Goal: Task Accomplishment & Management: Manage account settings

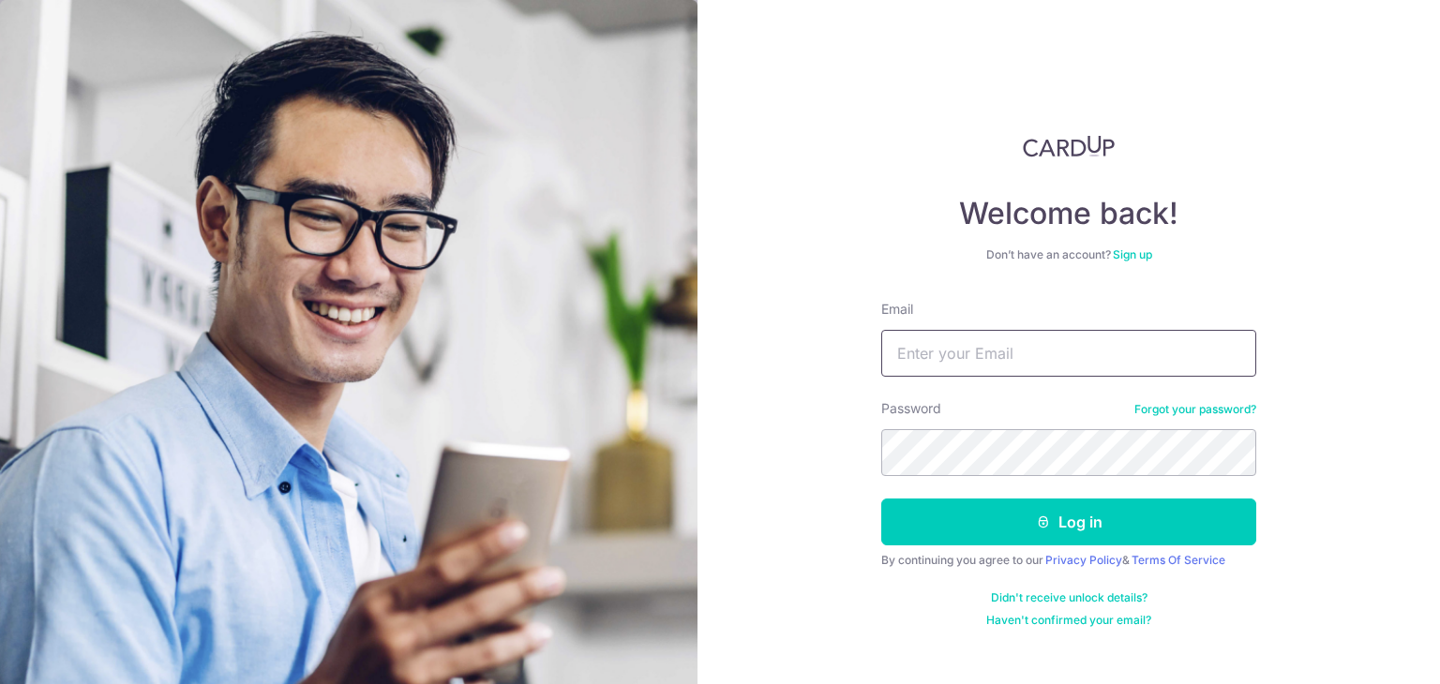
click at [979, 380] on form "Email Password Forgot your password? Log in By continuing you agree to our Priv…" at bounding box center [1068, 464] width 375 height 328
click at [986, 367] on input "Email" at bounding box center [1068, 353] width 375 height 47
type input "jiaqing.choo@gmail.com"
click at [881, 499] on button "Log in" at bounding box center [1068, 522] width 375 height 47
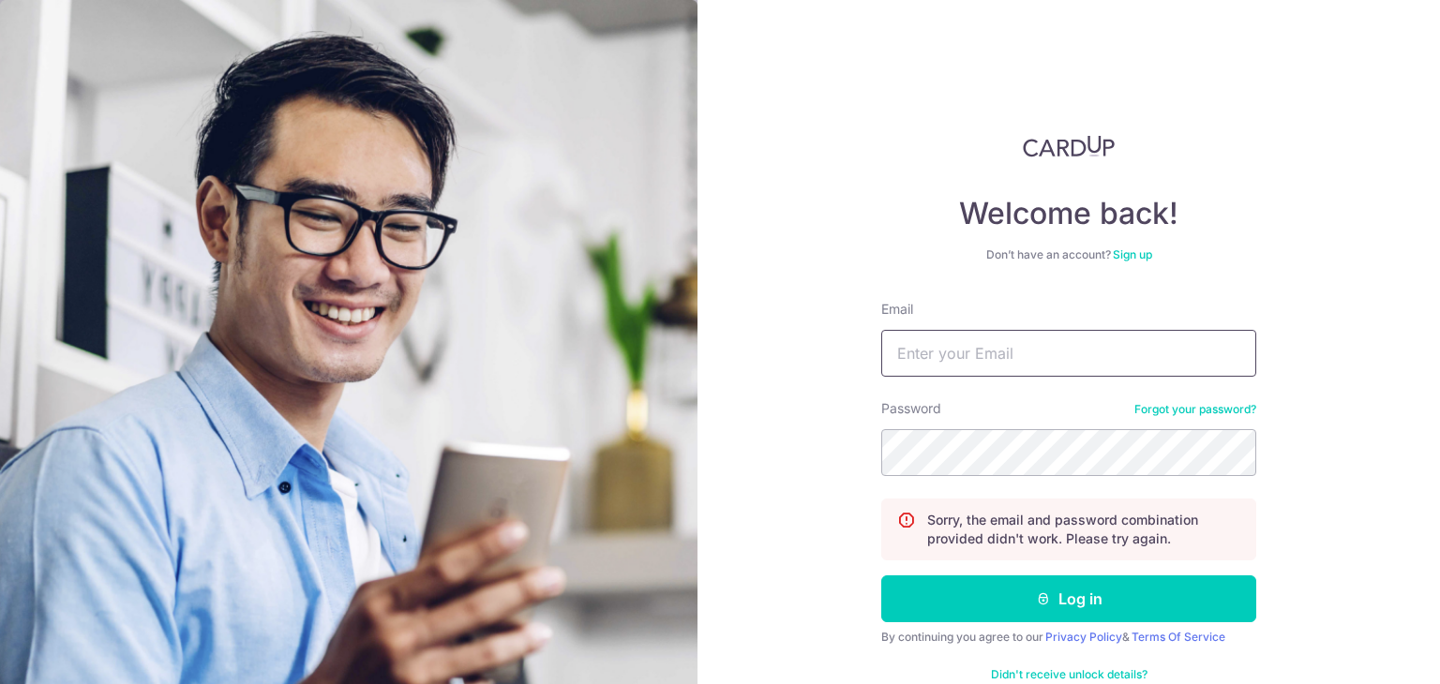
click at [1017, 339] on input "Email" at bounding box center [1068, 353] width 375 height 47
type input "[EMAIL_ADDRESS][DOMAIN_NAME]"
click at [881, 576] on button "Log in" at bounding box center [1068, 599] width 375 height 47
click at [1216, 408] on link "Forgot your password?" at bounding box center [1195, 409] width 122 height 15
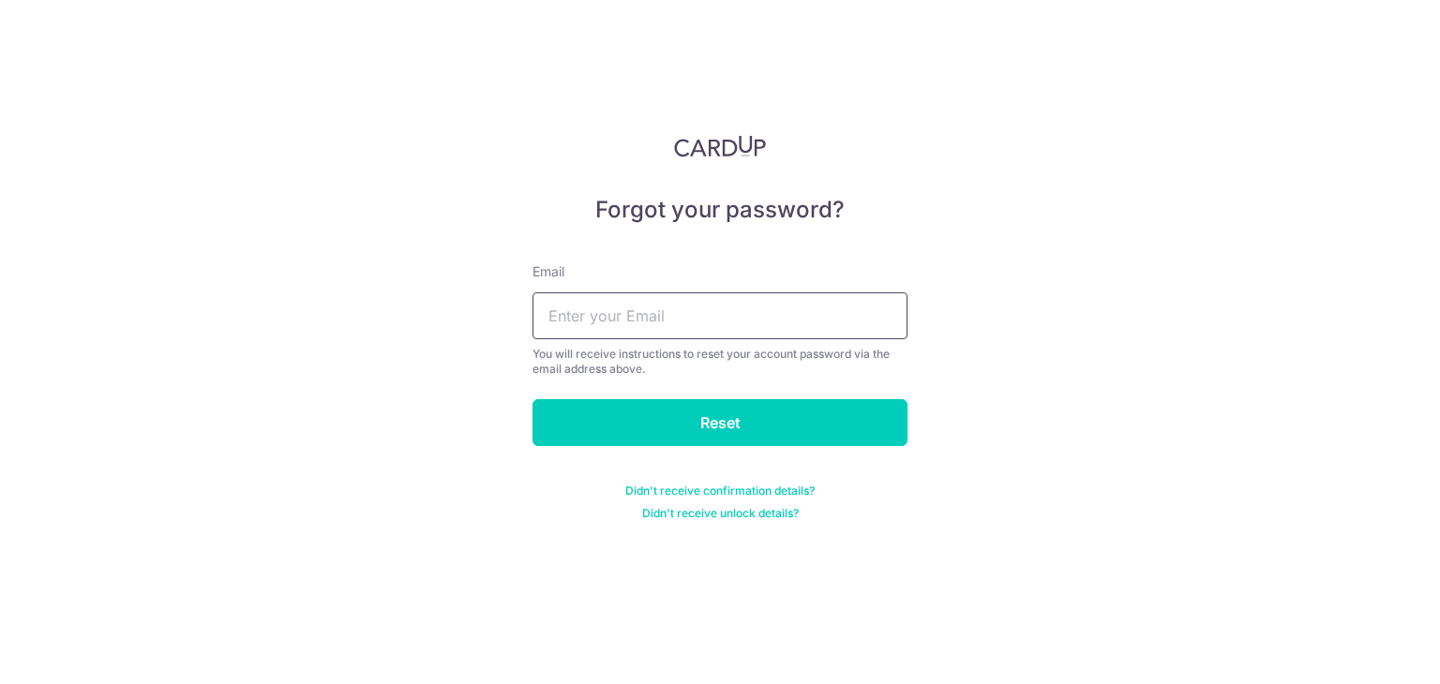
click at [742, 294] on input "text" at bounding box center [719, 315] width 375 height 47
click at [739, 310] on input "text" at bounding box center [719, 315] width 375 height 47
type input "[EMAIL_ADDRESS][DOMAIN_NAME]"
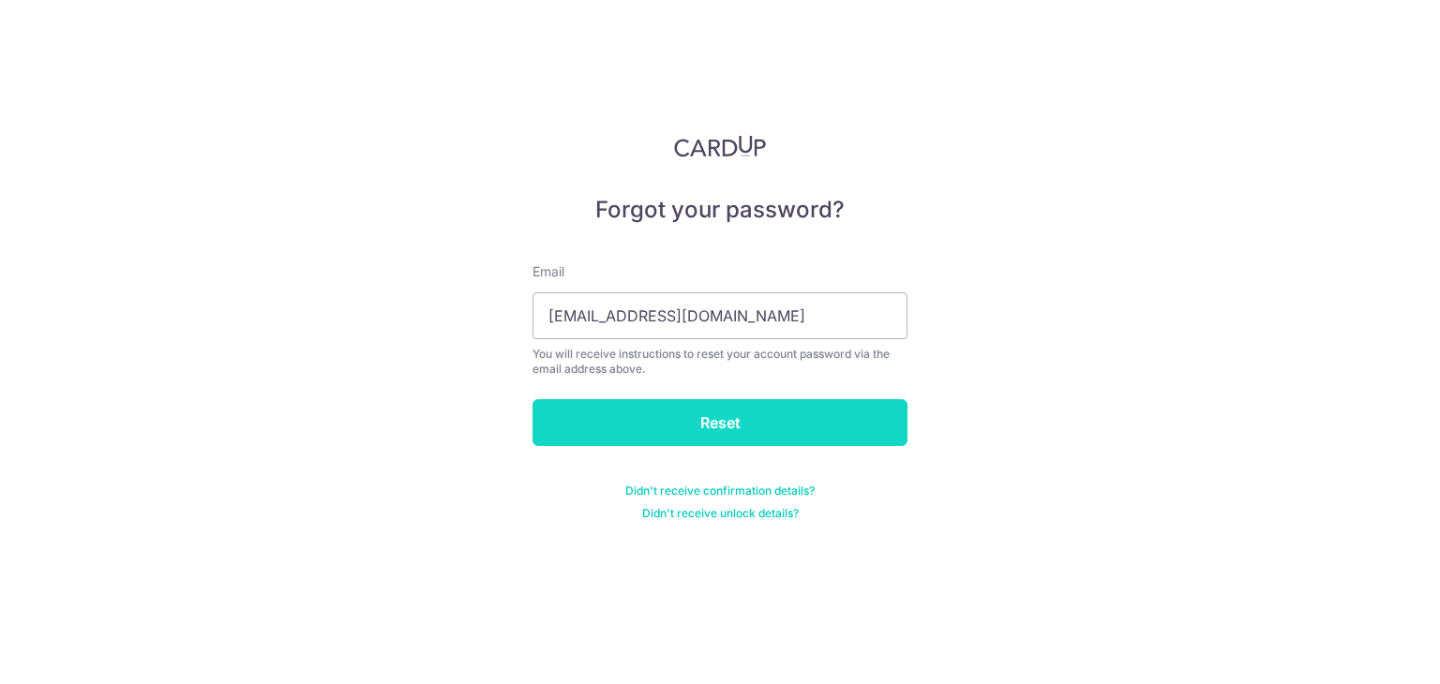
click at [743, 404] on input "Reset" at bounding box center [719, 422] width 375 height 47
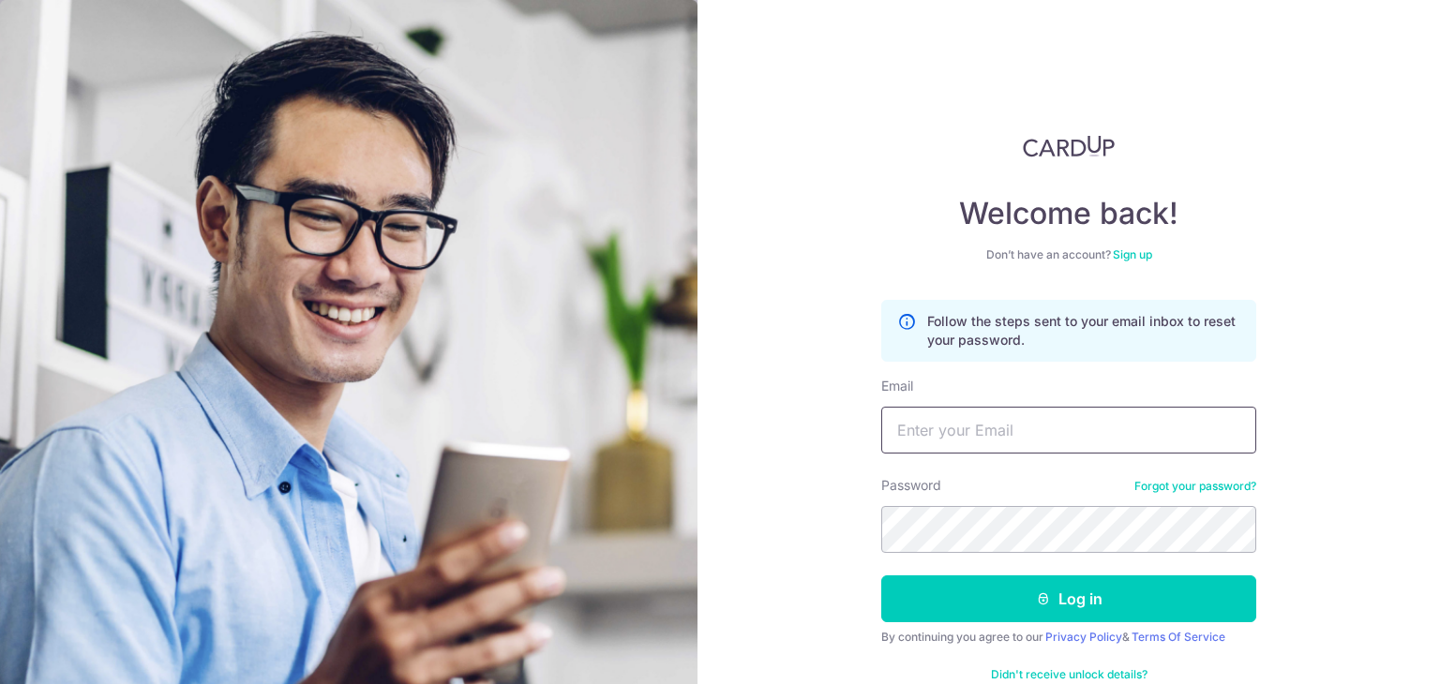
click at [1052, 424] on input "Email" at bounding box center [1068, 430] width 375 height 47
type input "[EMAIL_ADDRESS][DOMAIN_NAME]"
click at [881, 576] on button "Log in" at bounding box center [1068, 599] width 375 height 47
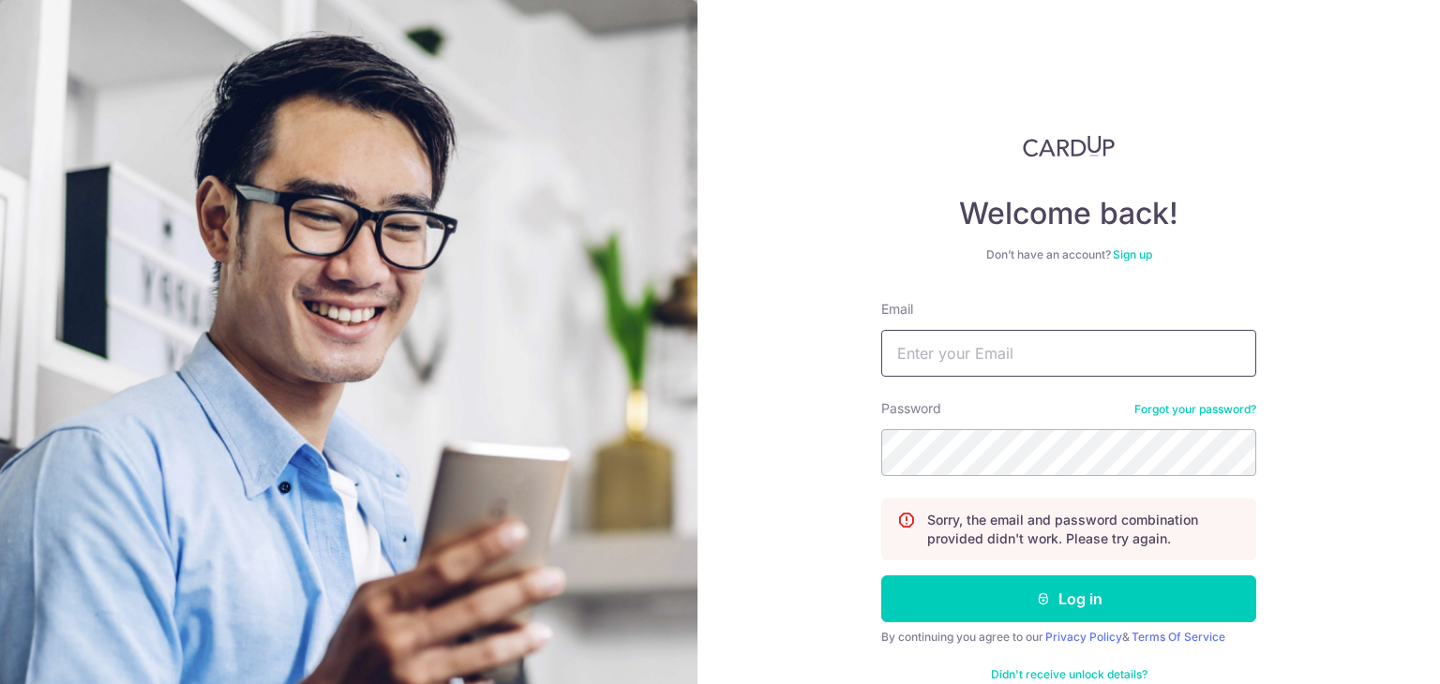
click at [1031, 346] on input "Email" at bounding box center [1068, 353] width 375 height 47
type input "[EMAIL_ADDRESS][DOMAIN_NAME]"
click at [881, 576] on button "Log in" at bounding box center [1068, 599] width 375 height 47
click at [990, 346] on input "Email" at bounding box center [1068, 353] width 375 height 47
type input "[EMAIL_ADDRESS][DOMAIN_NAME]"
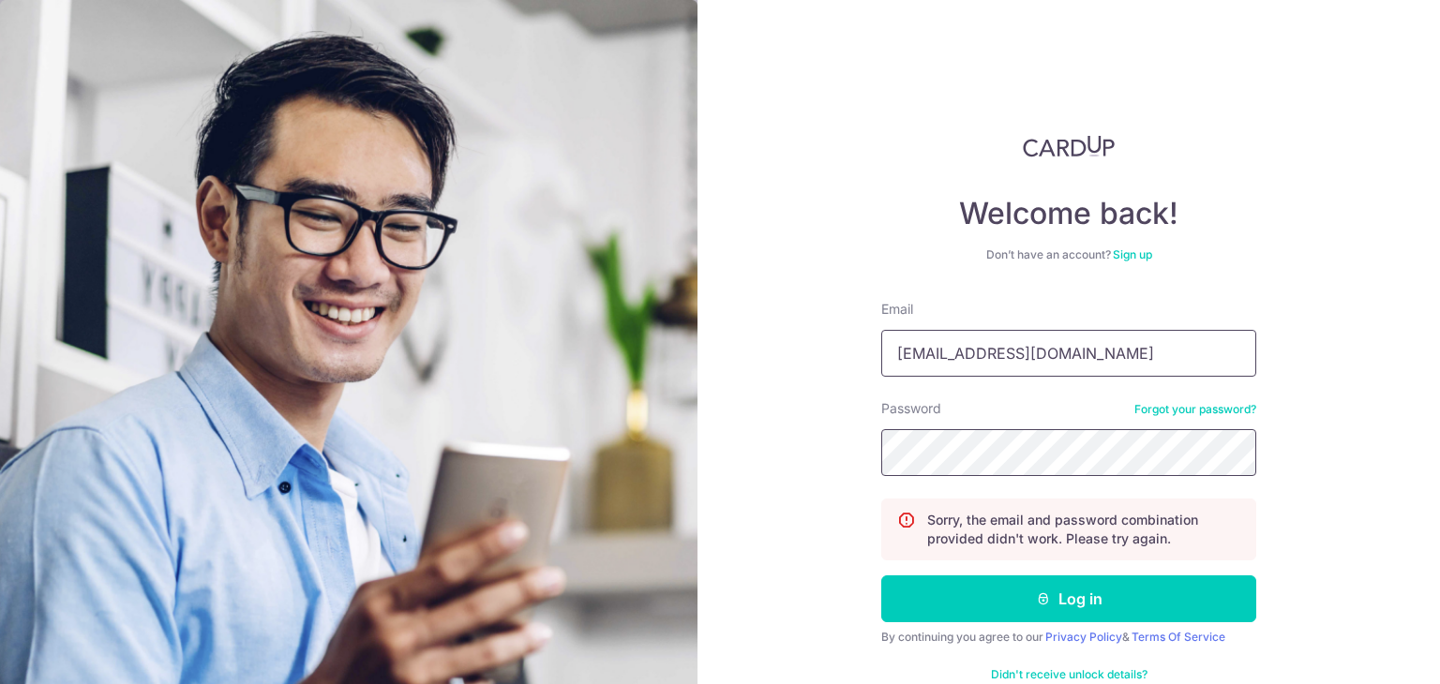
click at [881, 576] on button "Log in" at bounding box center [1068, 599] width 375 height 47
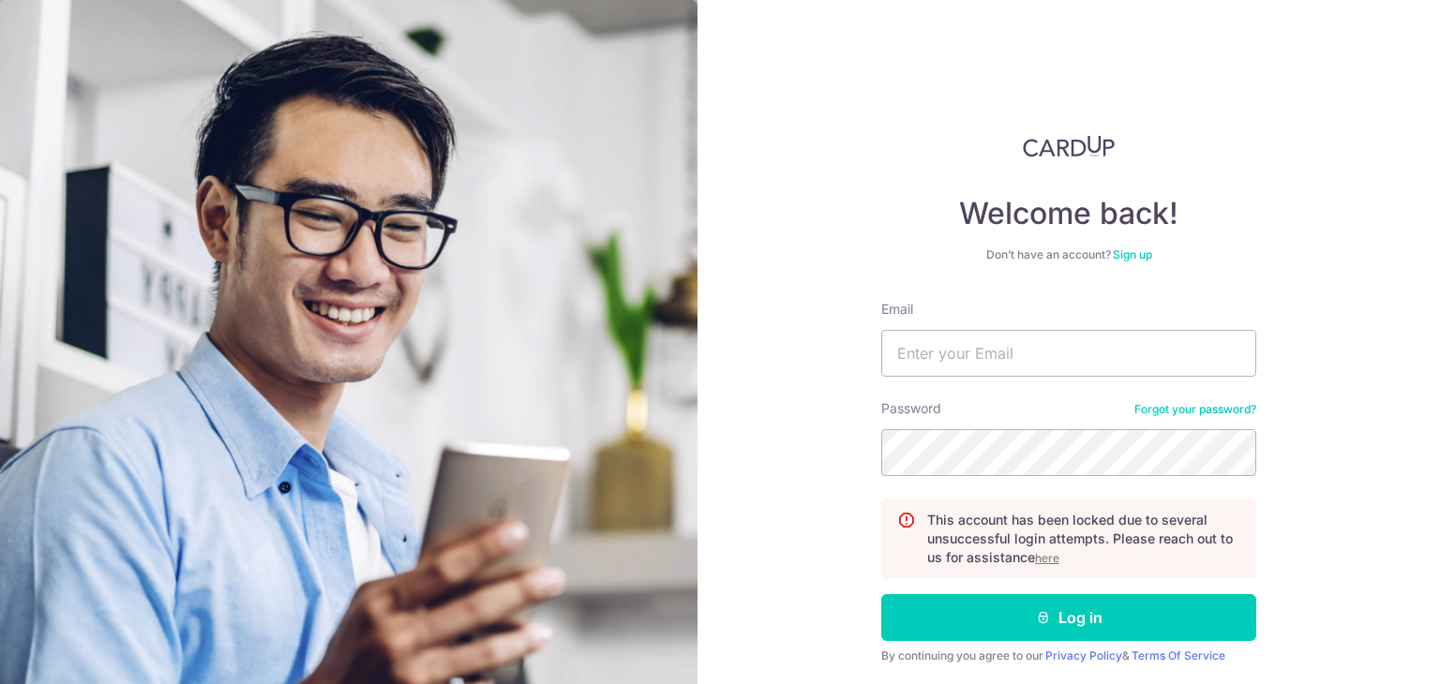
click at [1043, 559] on u "here" at bounding box center [1047, 558] width 24 height 14
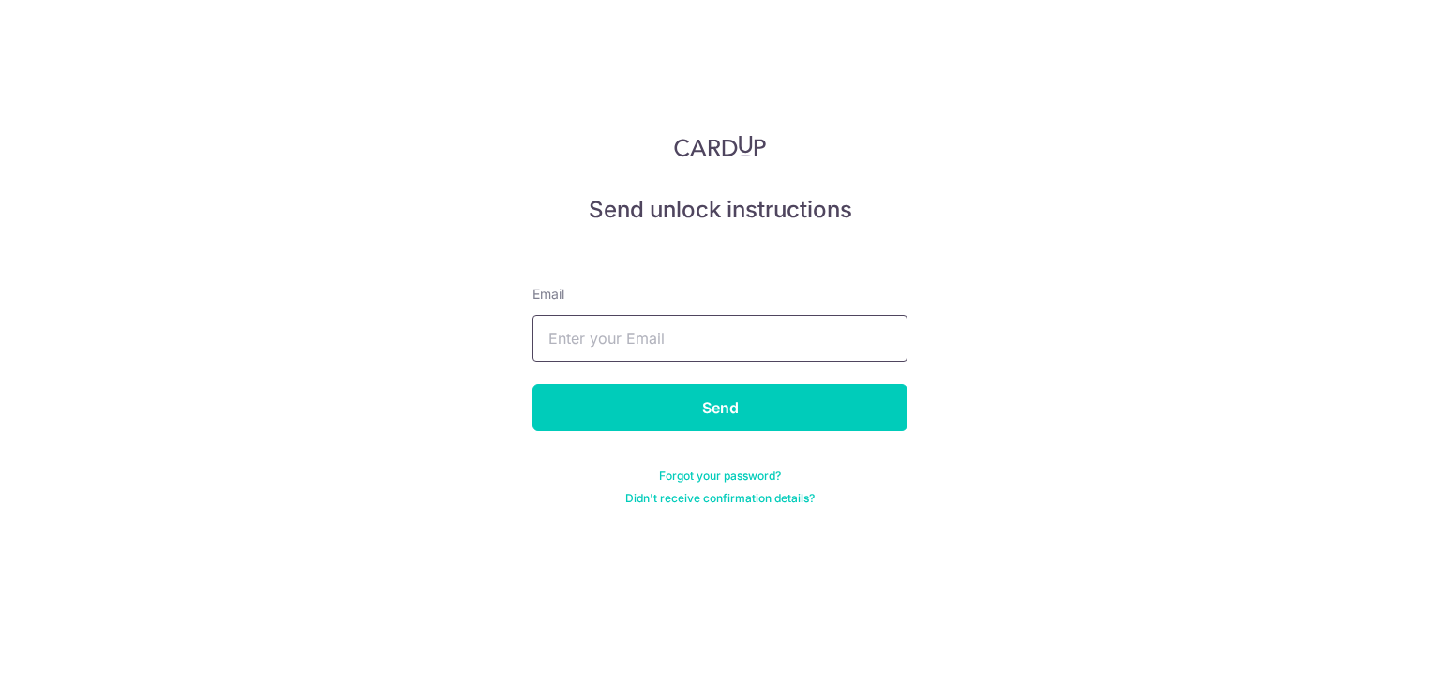
click at [793, 337] on input "text" at bounding box center [719, 338] width 375 height 47
type input "[EMAIL_ADDRESS][DOMAIN_NAME]"
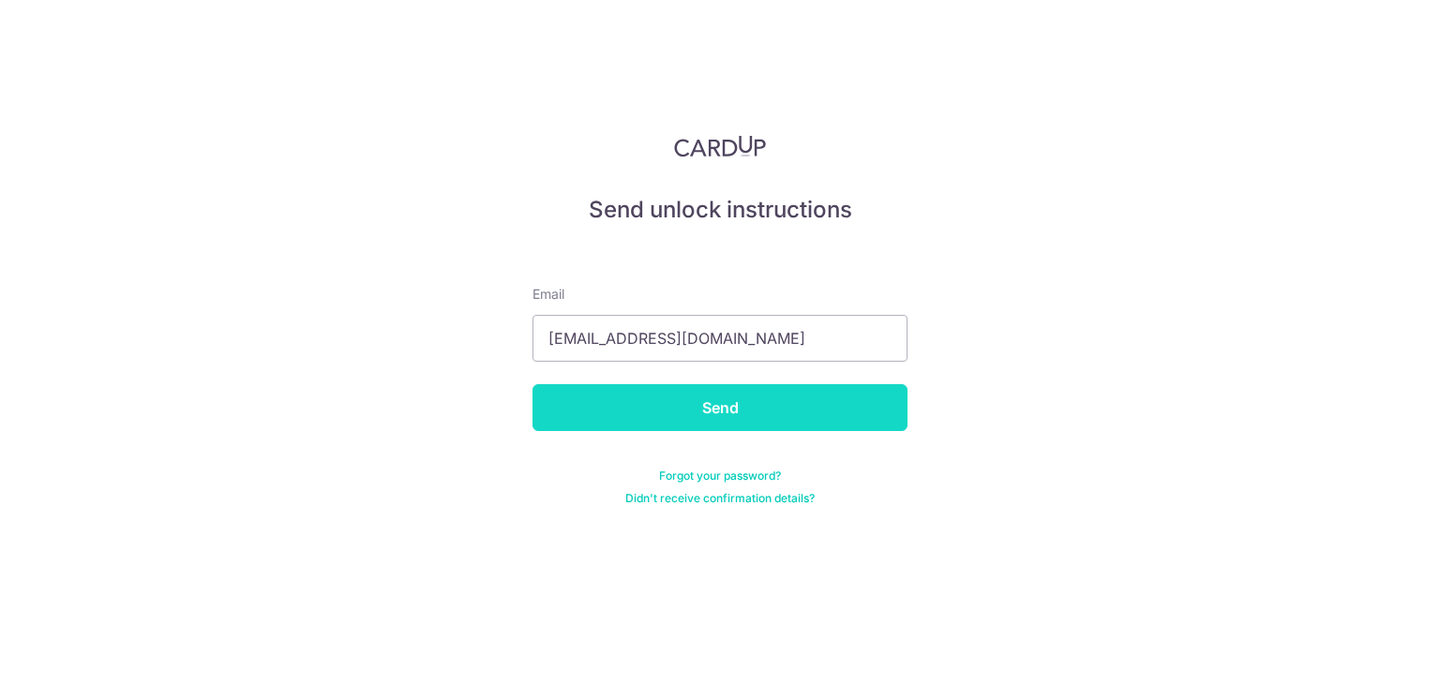
click at [768, 407] on input "Send" at bounding box center [719, 407] width 375 height 47
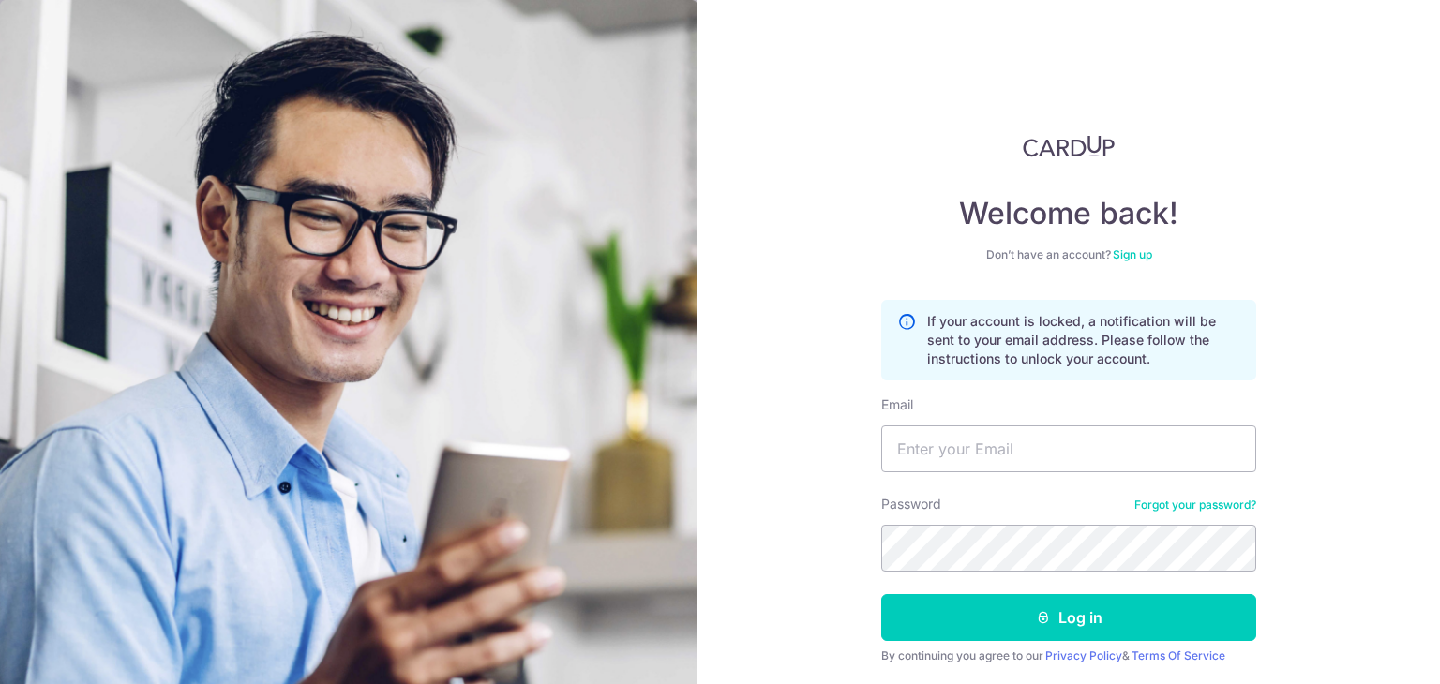
click at [1192, 506] on link "Forgot your password?" at bounding box center [1195, 505] width 122 height 15
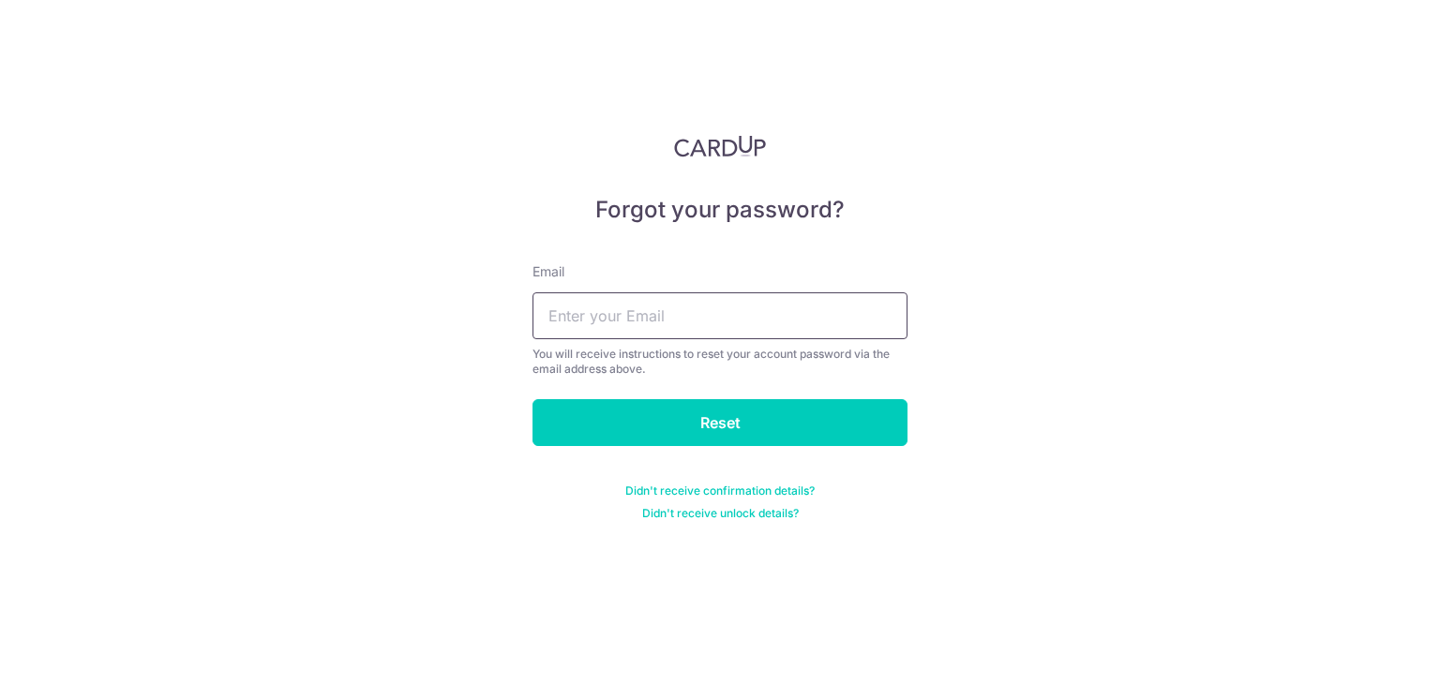
click at [822, 316] on input "text" at bounding box center [719, 315] width 375 height 47
type input "[EMAIL_ADDRESS][DOMAIN_NAME]"
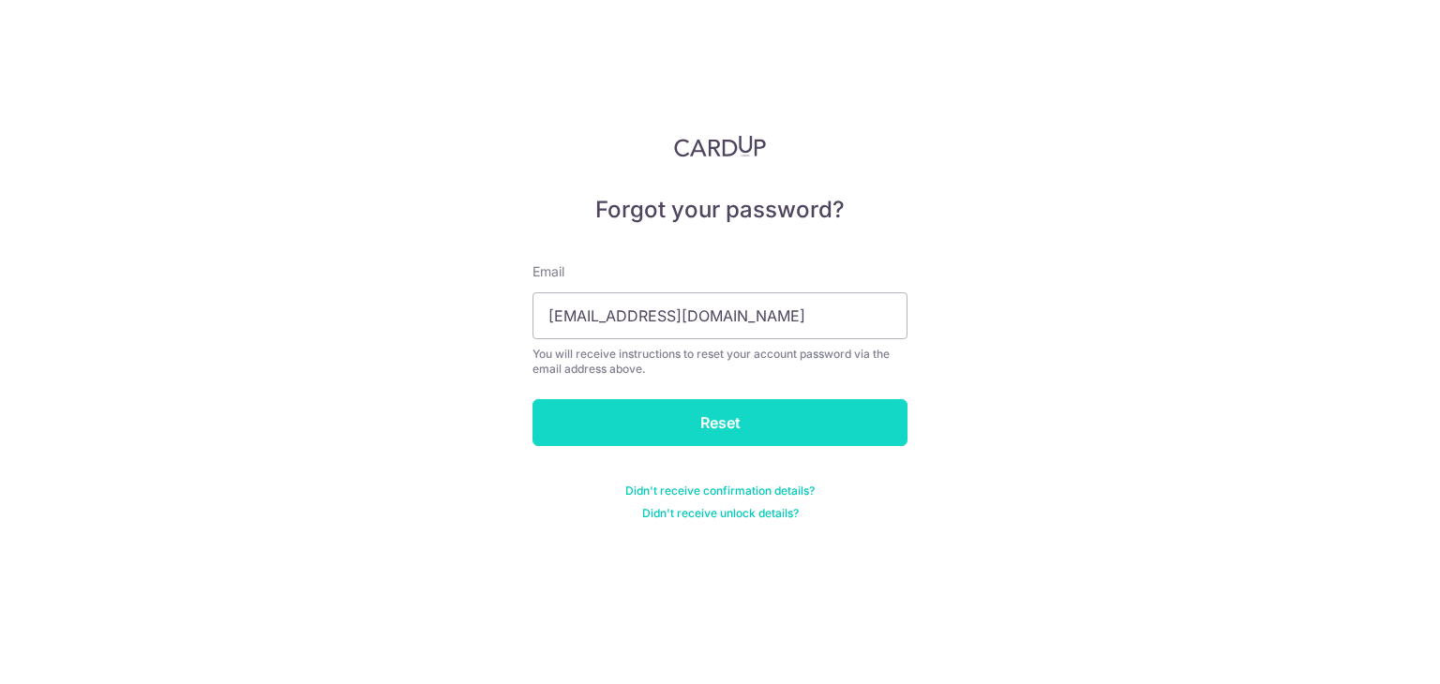
click at [707, 435] on input "Reset" at bounding box center [719, 422] width 375 height 47
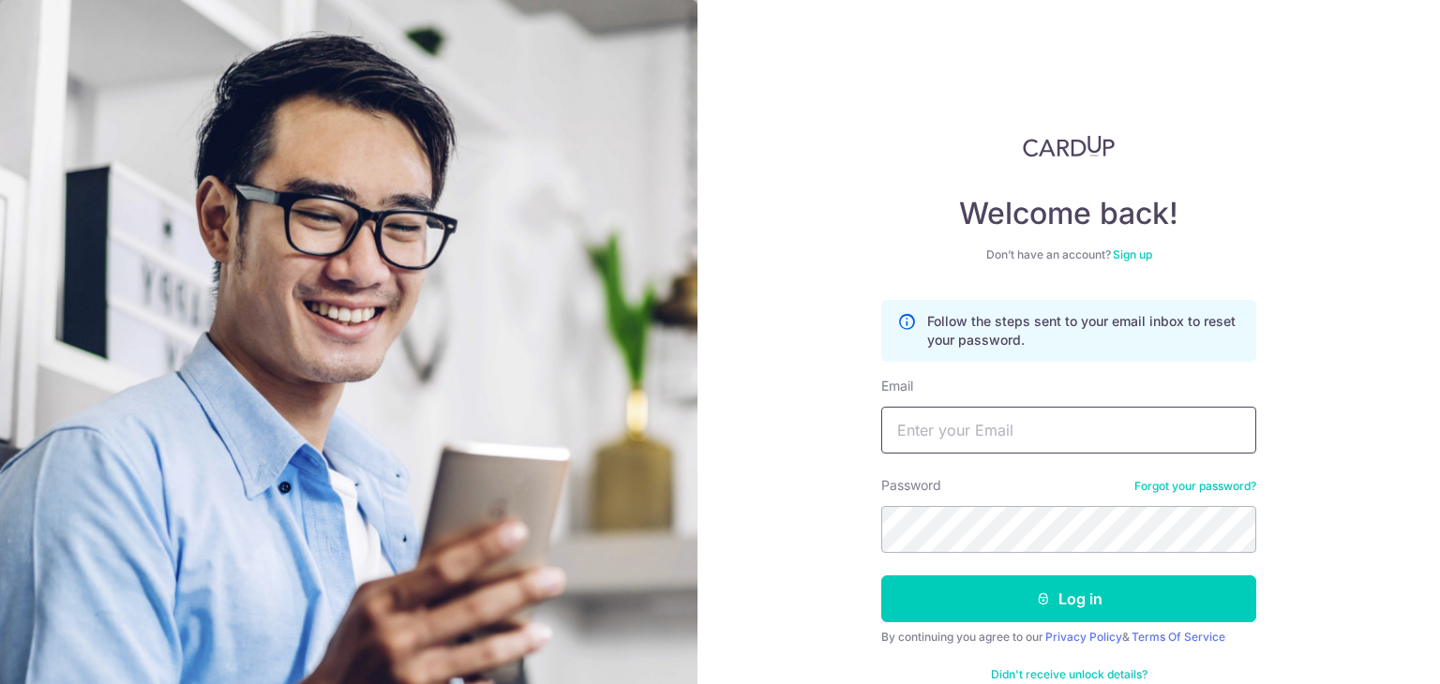
click at [1056, 417] on input "Email" at bounding box center [1068, 430] width 375 height 47
click at [1097, 390] on div "Email" at bounding box center [1068, 415] width 375 height 77
